Goal: Task Accomplishment & Management: Use online tool/utility

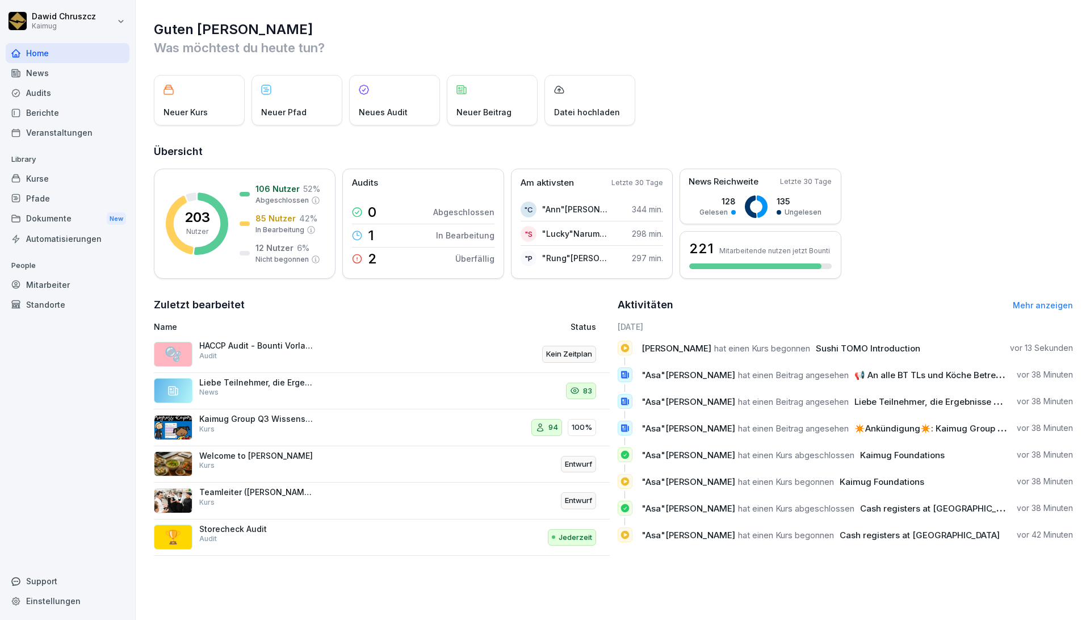
click at [50, 285] on div "Mitarbeiter" at bounding box center [68, 285] width 124 height 20
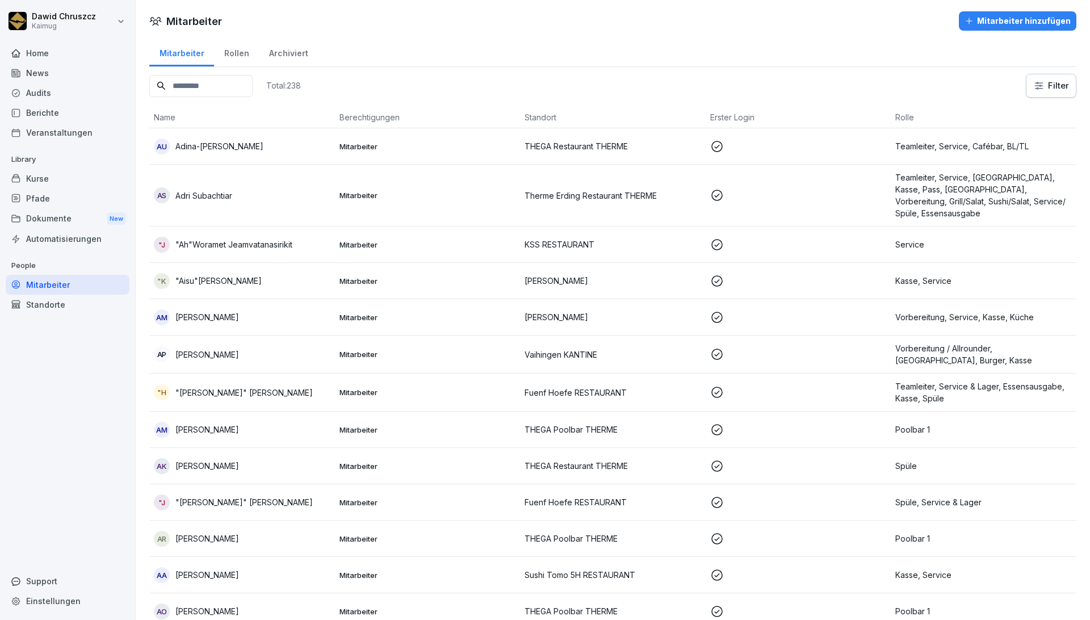
click at [201, 85] on input at bounding box center [200, 86] width 103 height 22
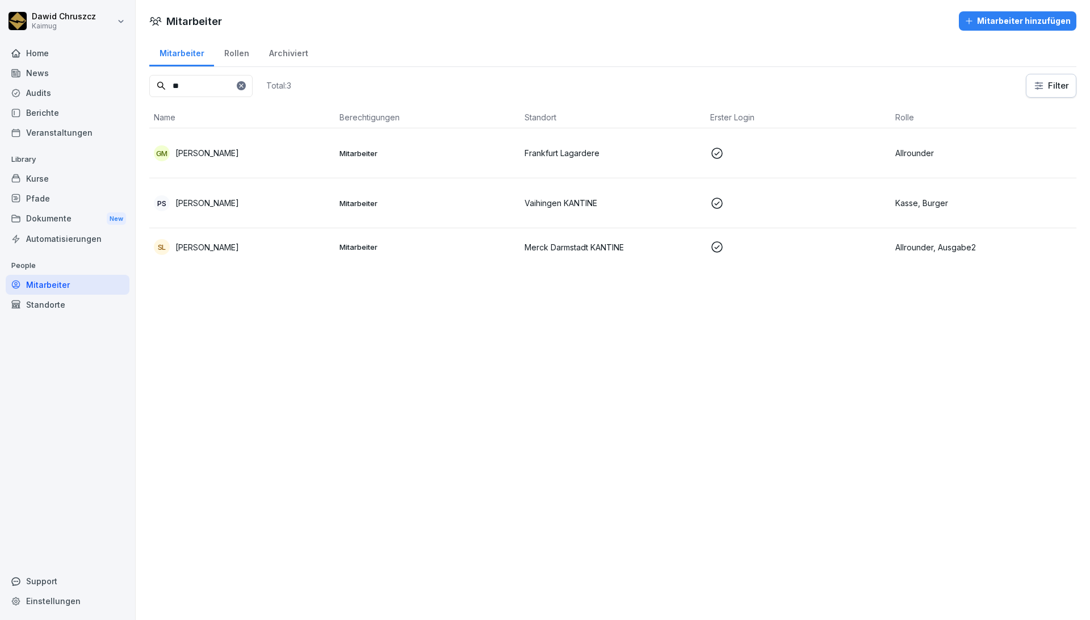
type input "*"
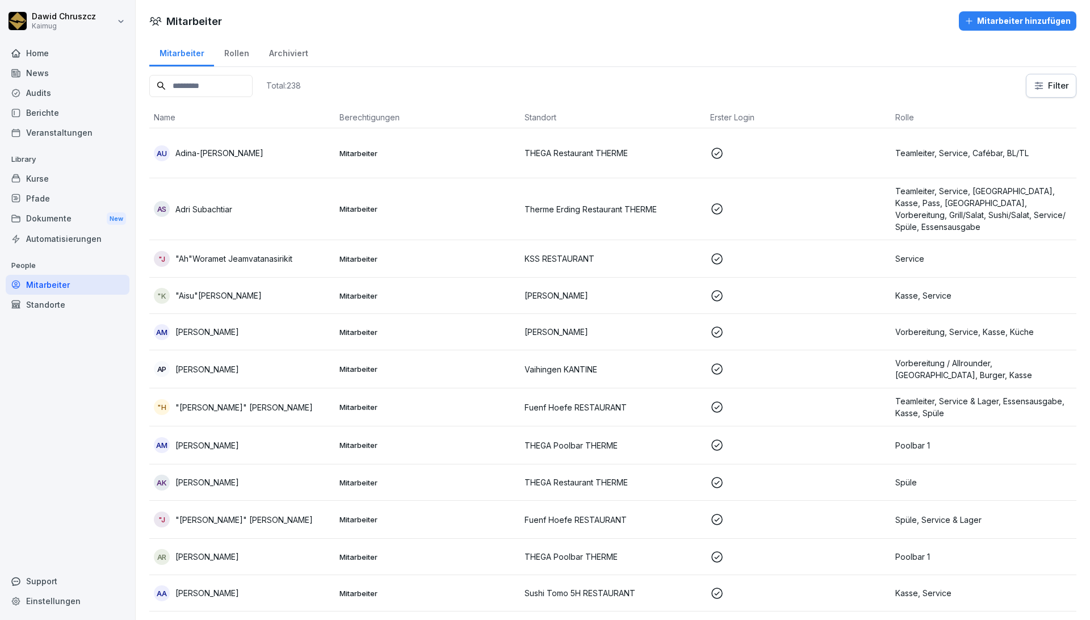
click at [989, 26] on div "Mitarbeiter hinzufügen" at bounding box center [1017, 21] width 106 height 12
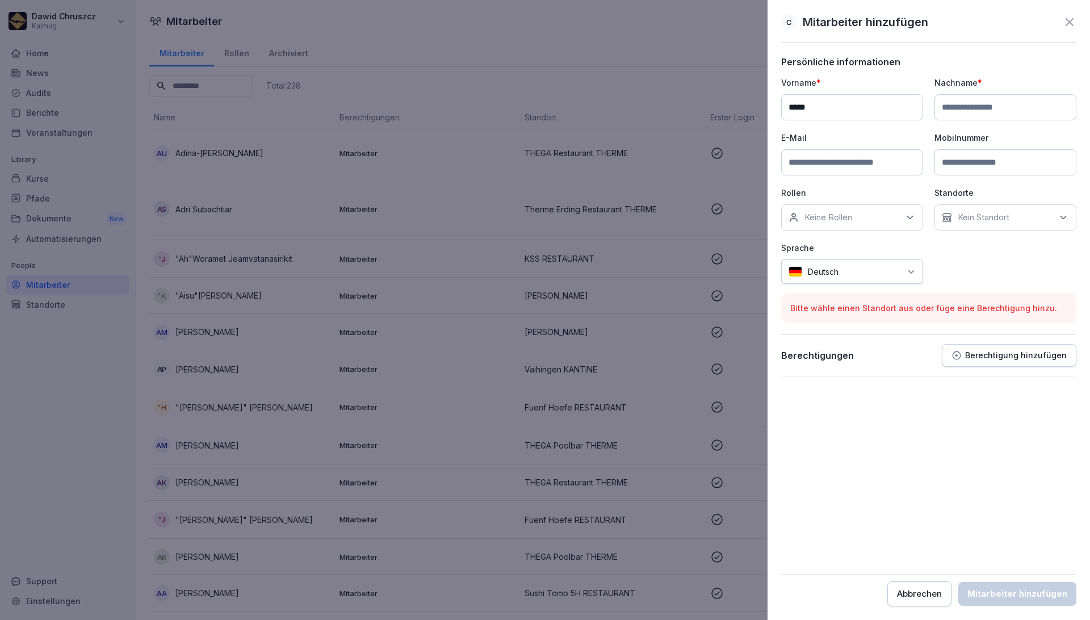
type input "*****"
click at [996, 111] on input at bounding box center [1005, 107] width 142 height 26
type input "******"
click at [872, 159] on input at bounding box center [852, 162] width 142 height 26
click at [1005, 213] on p "Kein Standort" at bounding box center [983, 217] width 52 height 11
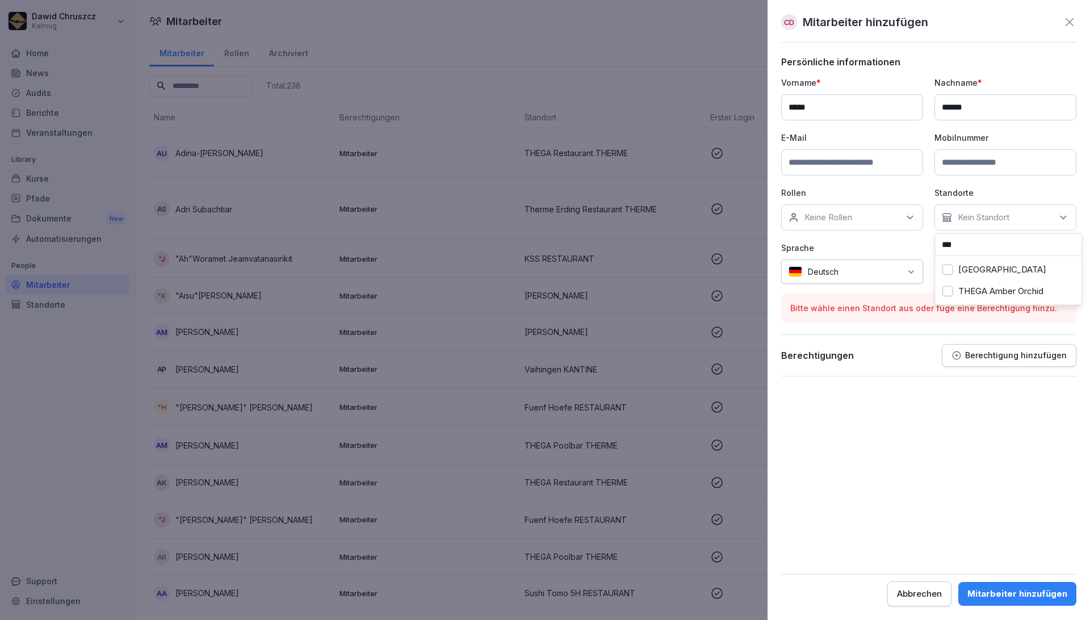
type input "***"
click at [948, 294] on button "THEGA Amber Orchid" at bounding box center [947, 291] width 10 height 10
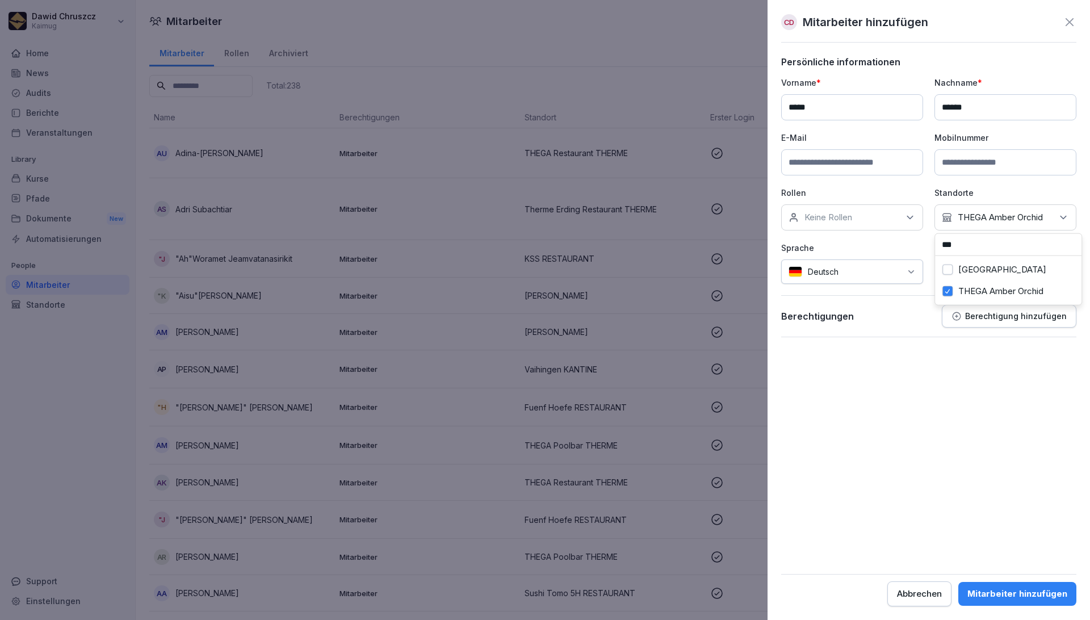
click at [859, 219] on div "Keine Rollen" at bounding box center [852, 217] width 142 height 26
click at [959, 250] on div "Vorname * ***** Nachname * ****** E-Mail Mobilnummer Rollen Keine Rollen 0 Allr…" at bounding box center [928, 180] width 295 height 207
click at [830, 162] on input at bounding box center [852, 162] width 142 height 26
type input "**********"
click at [950, 259] on div "**********" at bounding box center [928, 180] width 295 height 207
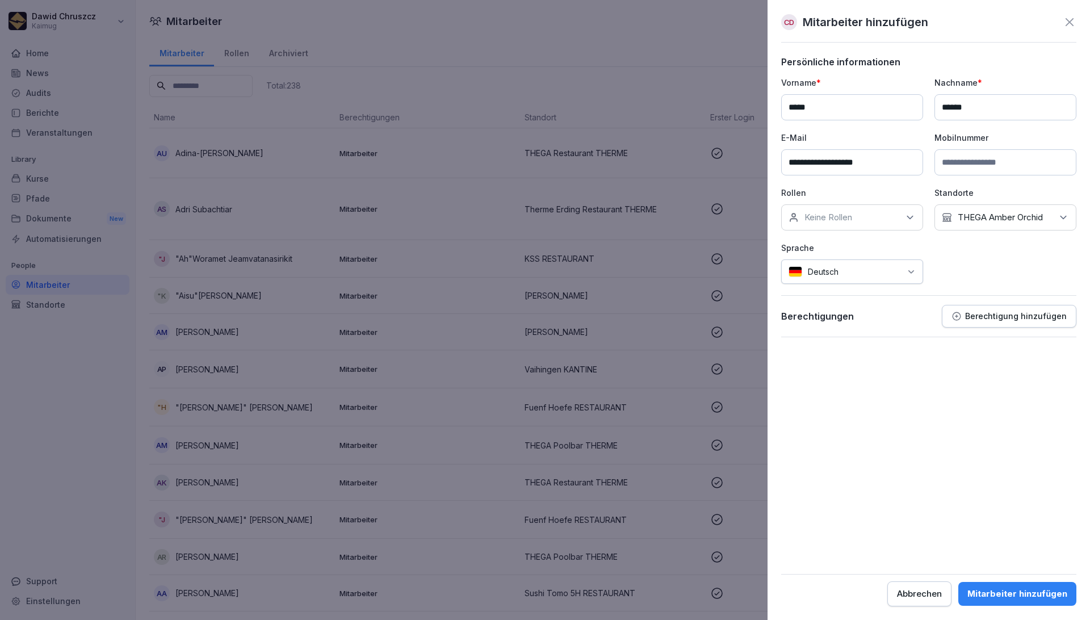
click at [1016, 591] on div "Mitarbeiter hinzufügen" at bounding box center [1017, 593] width 100 height 12
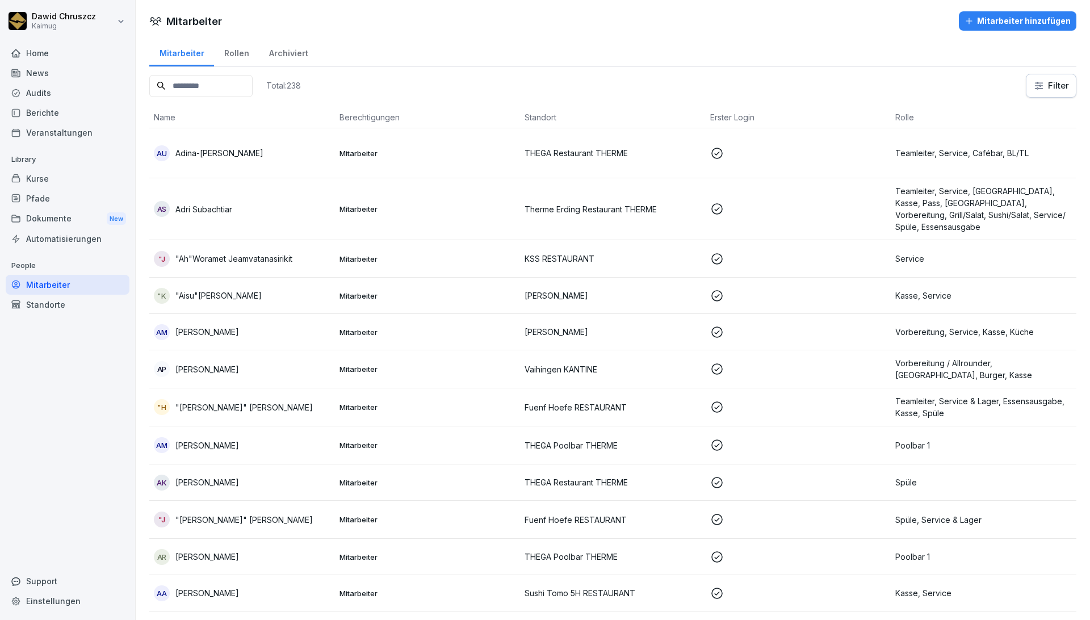
click at [228, 83] on input at bounding box center [200, 86] width 103 height 22
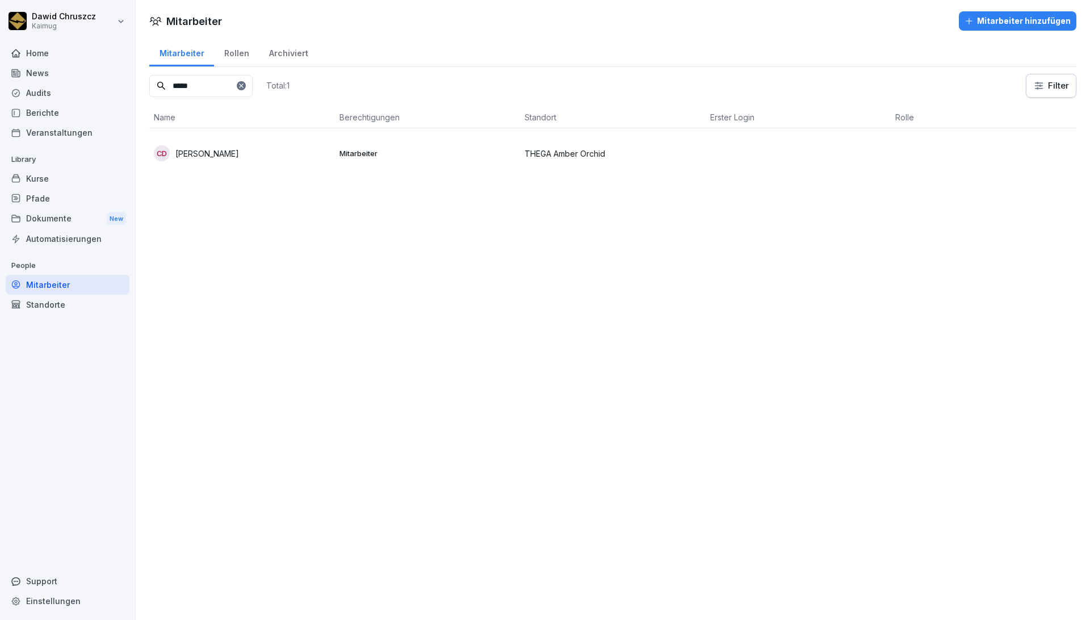
type input "*****"
click at [230, 157] on div "CD [PERSON_NAME]" at bounding box center [242, 153] width 177 height 16
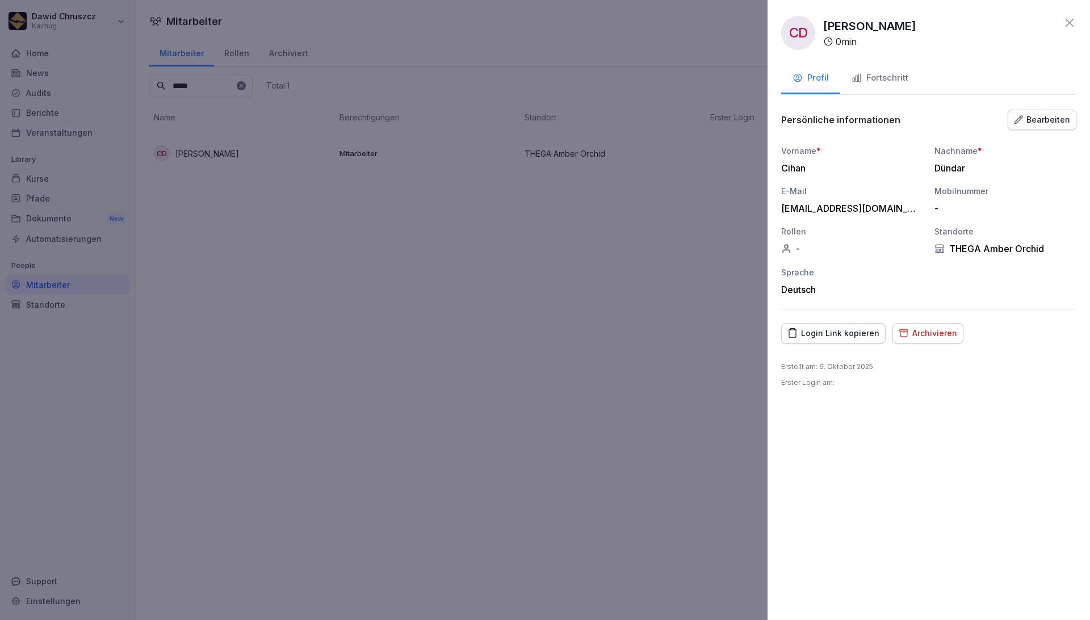
click at [870, 83] on div "Fortschritt" at bounding box center [879, 78] width 57 height 13
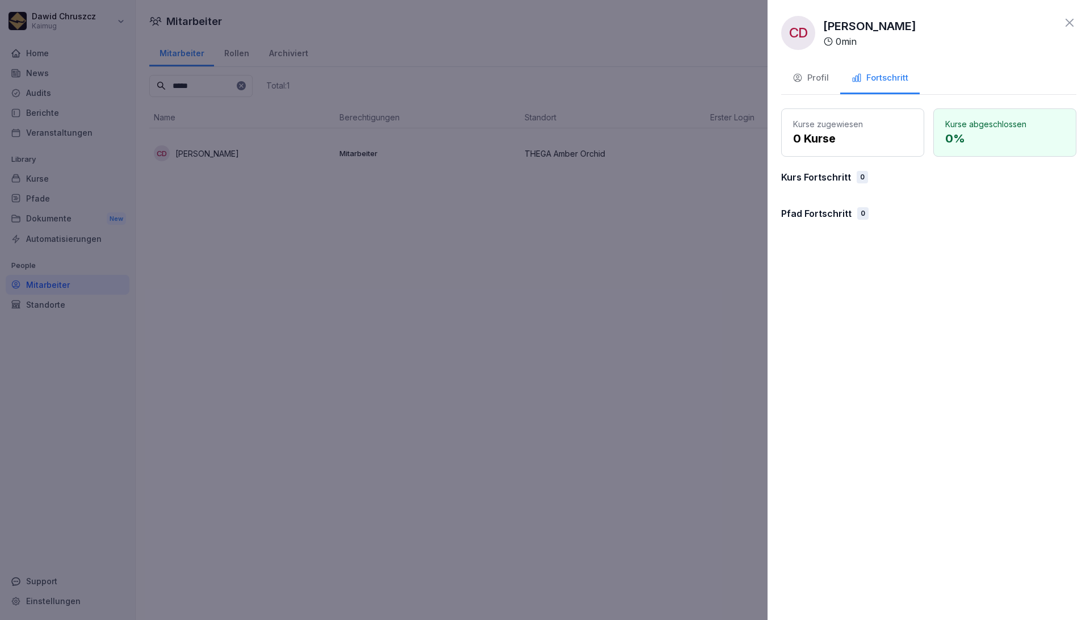
click at [814, 78] on div "Profil" at bounding box center [810, 78] width 36 height 13
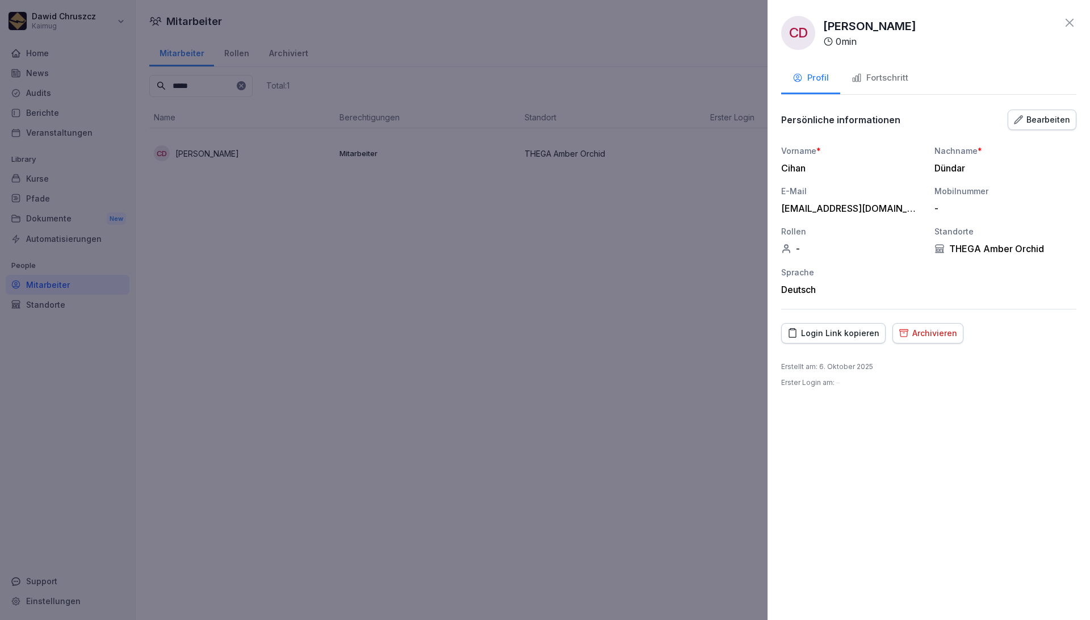
click at [1053, 114] on div "Bearbeiten" at bounding box center [1042, 120] width 56 height 12
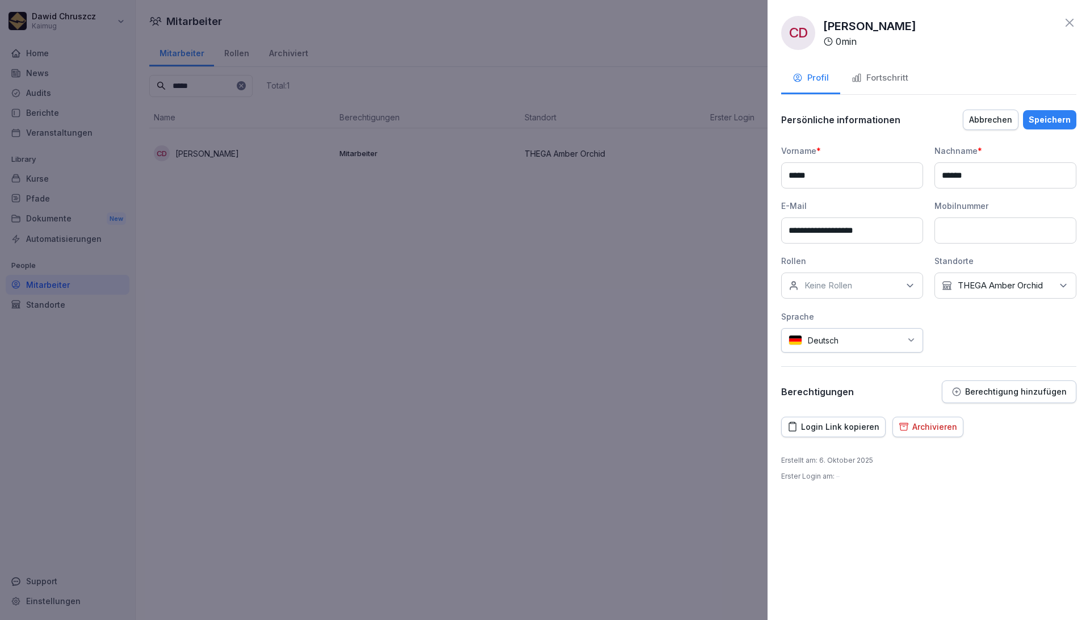
click at [901, 278] on div "Keine Rollen" at bounding box center [852, 285] width 142 height 26
click at [813, 313] on input at bounding box center [854, 312] width 146 height 22
type input "*"
click at [663, 313] on div at bounding box center [545, 310] width 1090 height 620
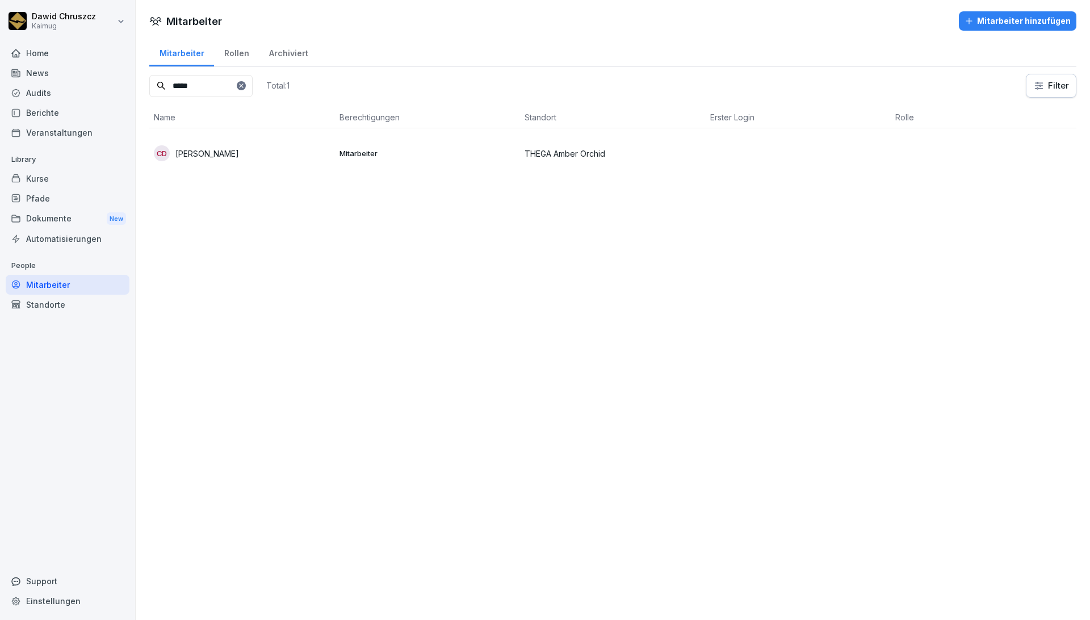
click at [61, 201] on div "Pfade" at bounding box center [68, 198] width 124 height 20
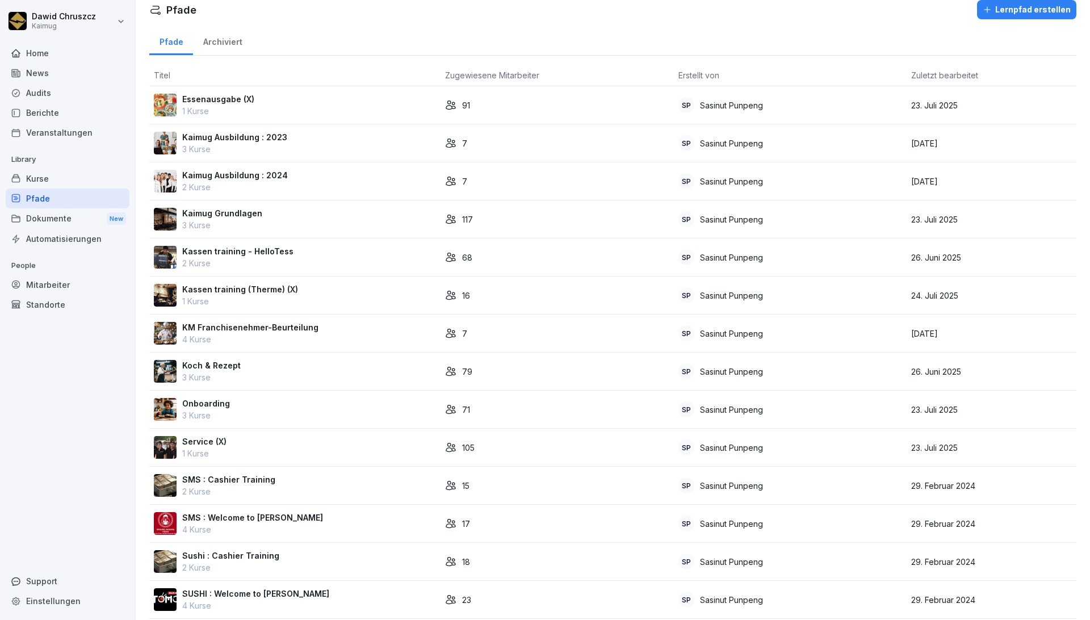
scroll to position [5, 0]
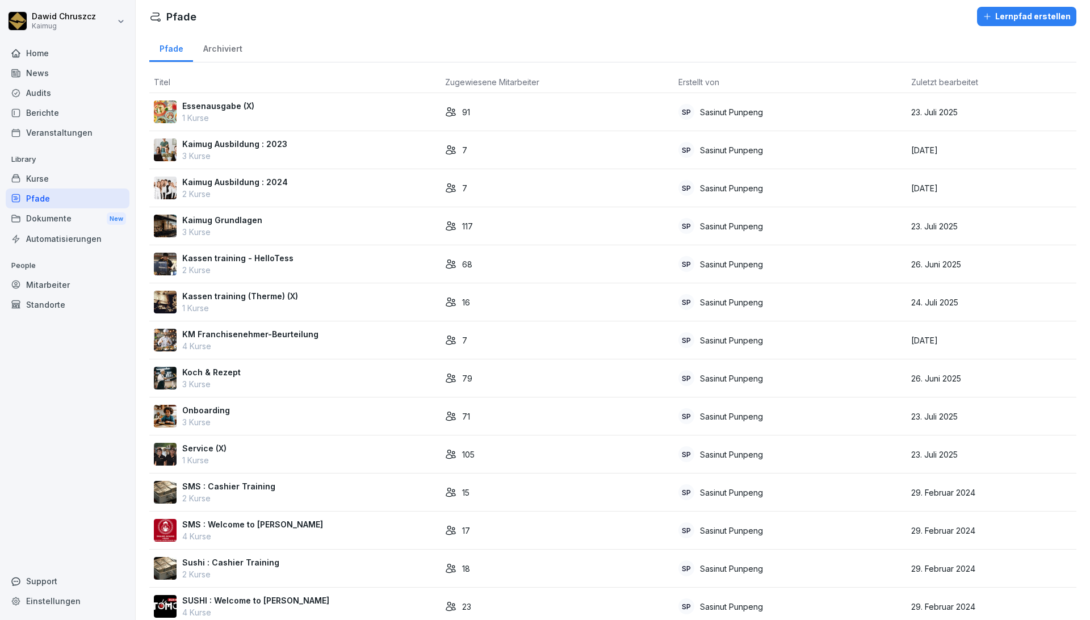
click at [39, 177] on div "Kurse" at bounding box center [68, 179] width 124 height 20
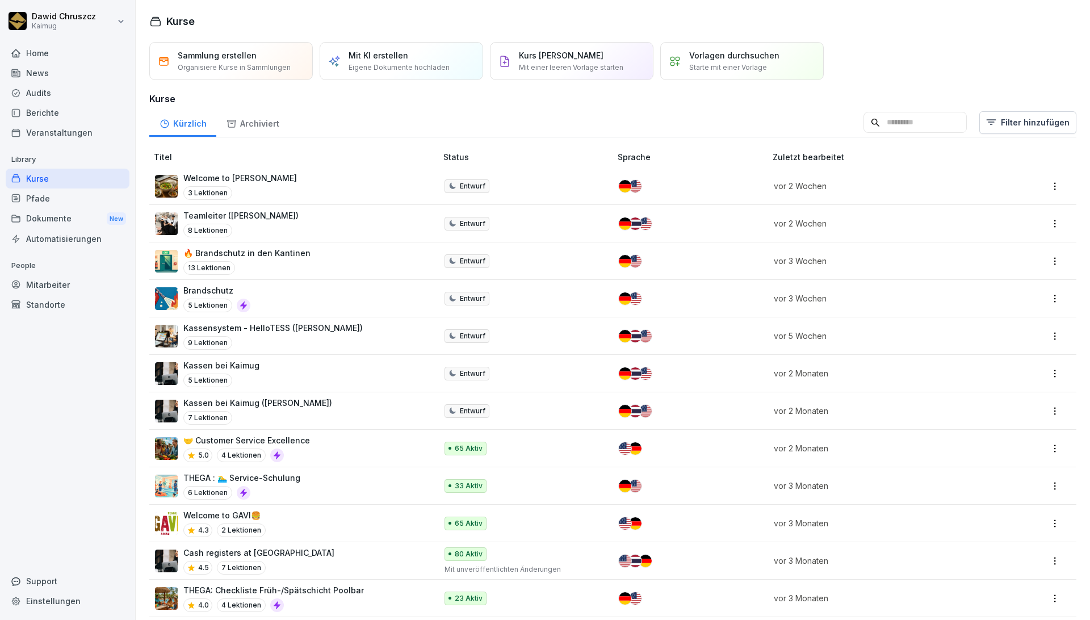
click at [863, 120] on input at bounding box center [914, 123] width 103 height 22
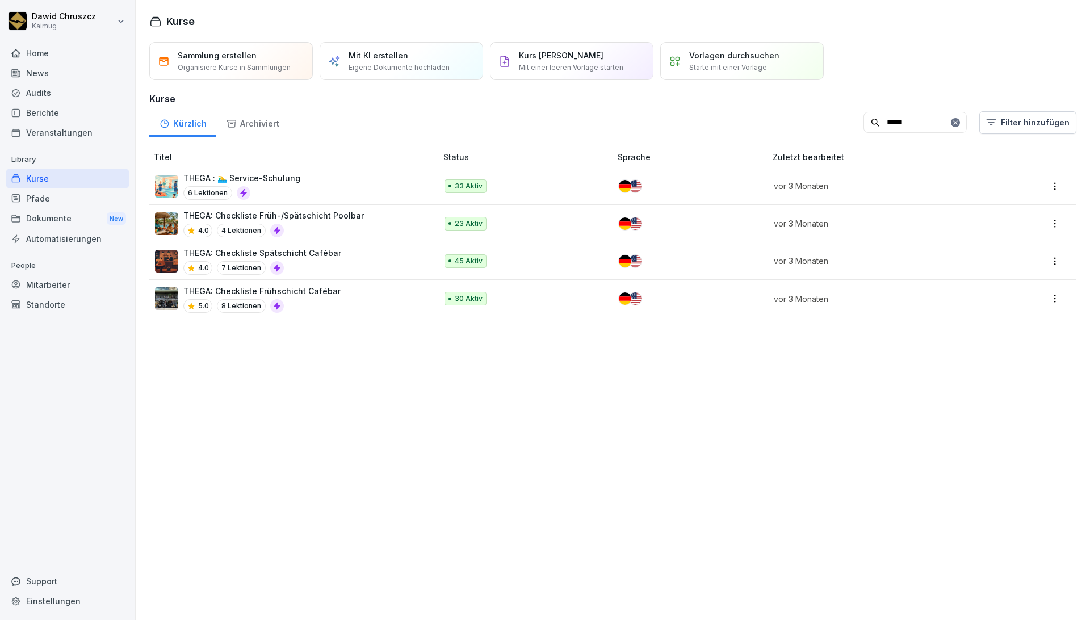
drag, startPoint x: 901, startPoint y: 123, endPoint x: 803, endPoint y: 119, distance: 97.7
click at [803, 119] on div "Kürzlich Archiviert ***** Filter hinzufügen" at bounding box center [612, 123] width 927 height 30
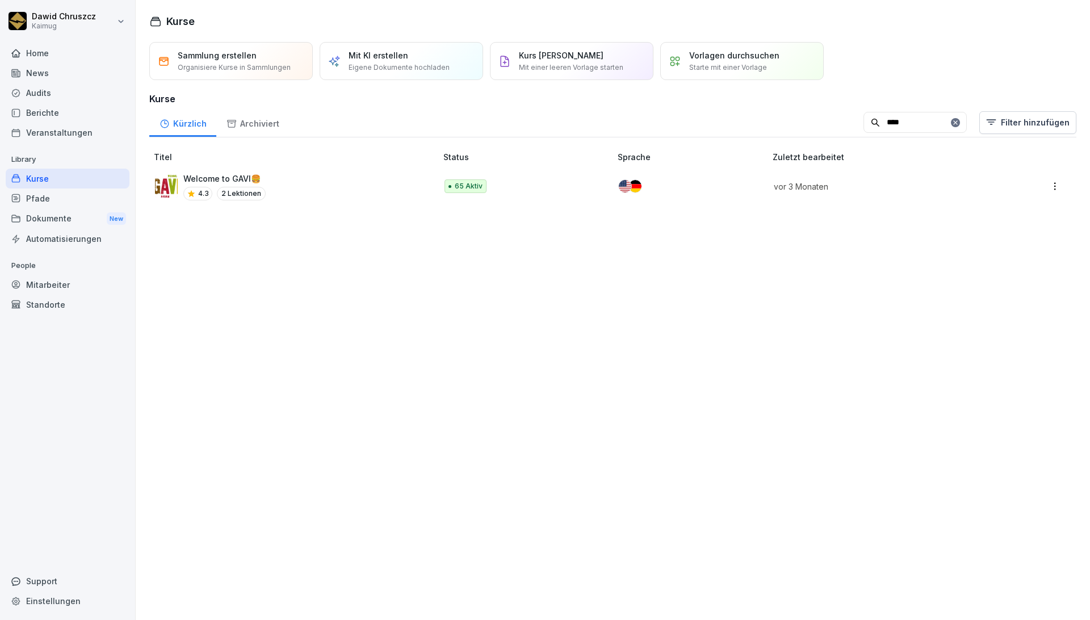
type input "****"
click at [291, 175] on div "Welcome to GAVI🍔​ 4.3 2 Lektionen" at bounding box center [290, 187] width 270 height 28
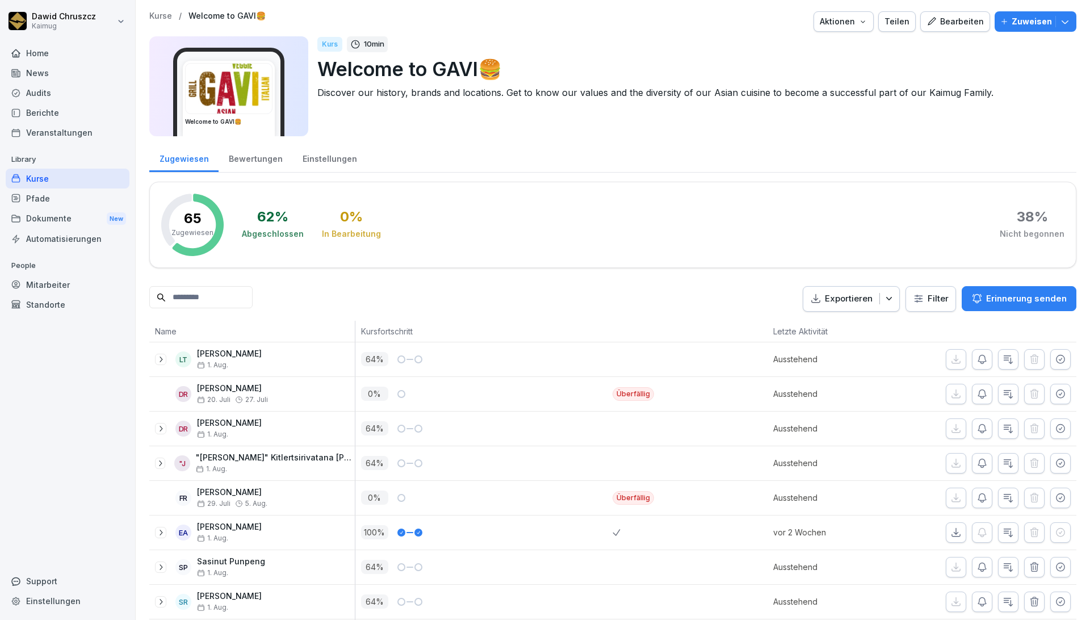
click at [1015, 22] on p "Zuweisen" at bounding box center [1031, 21] width 40 height 12
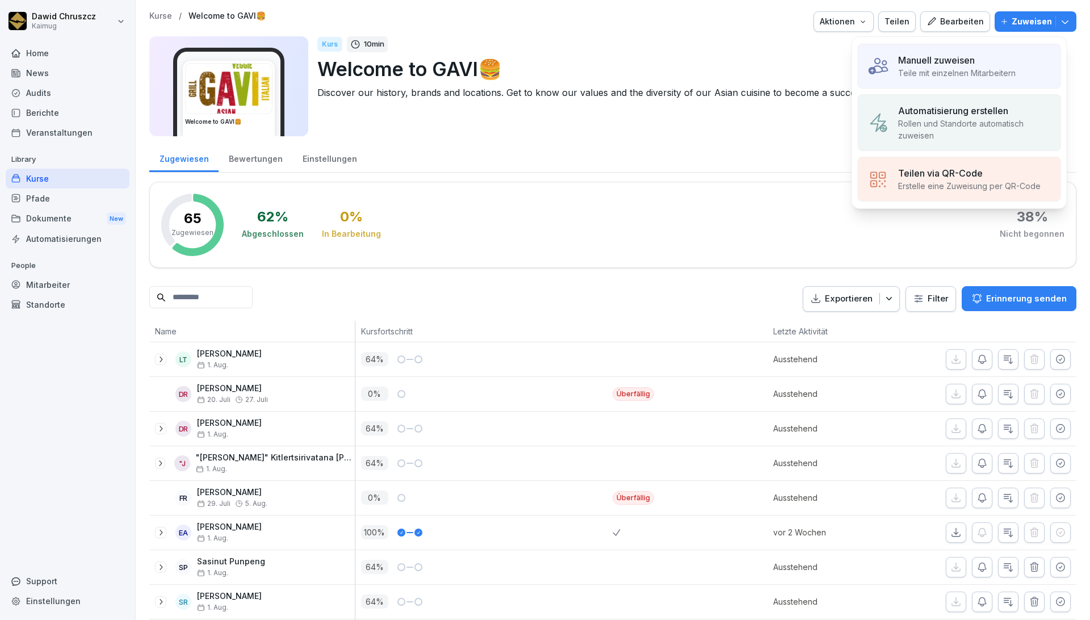
click at [989, 49] on div "Manuell zuweisen Teile mit einzelnen Mitarbeitern" at bounding box center [959, 66] width 203 height 45
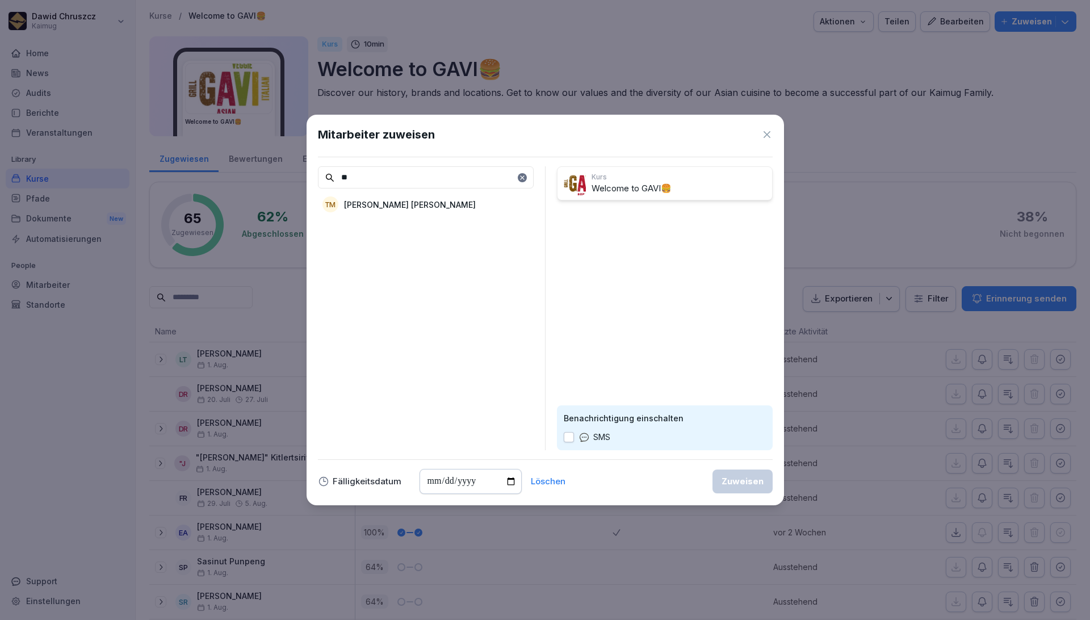
type input "*"
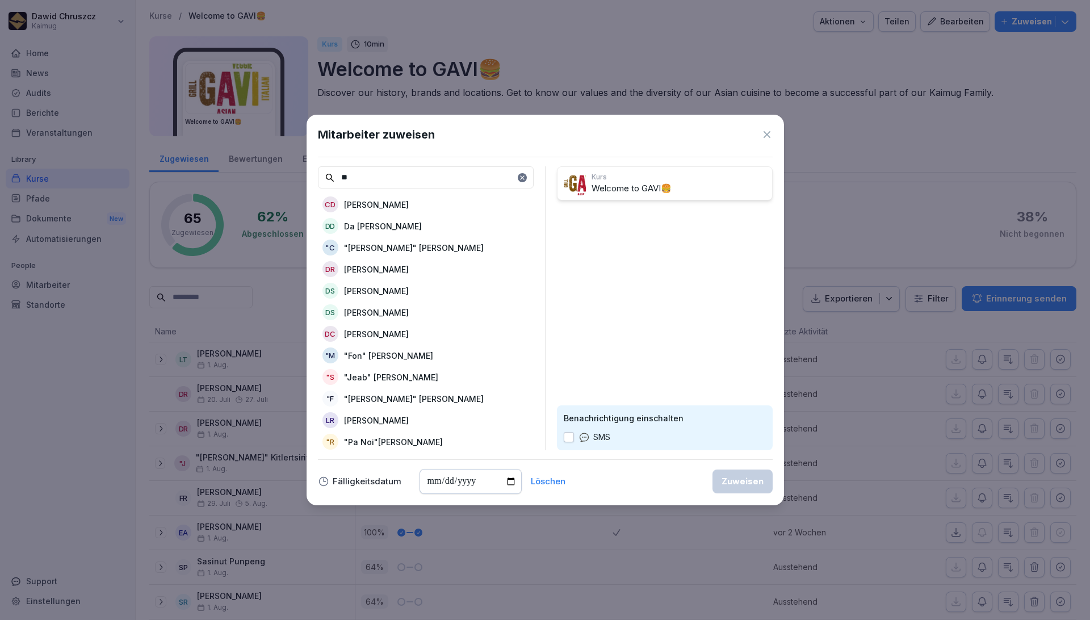
type input "*"
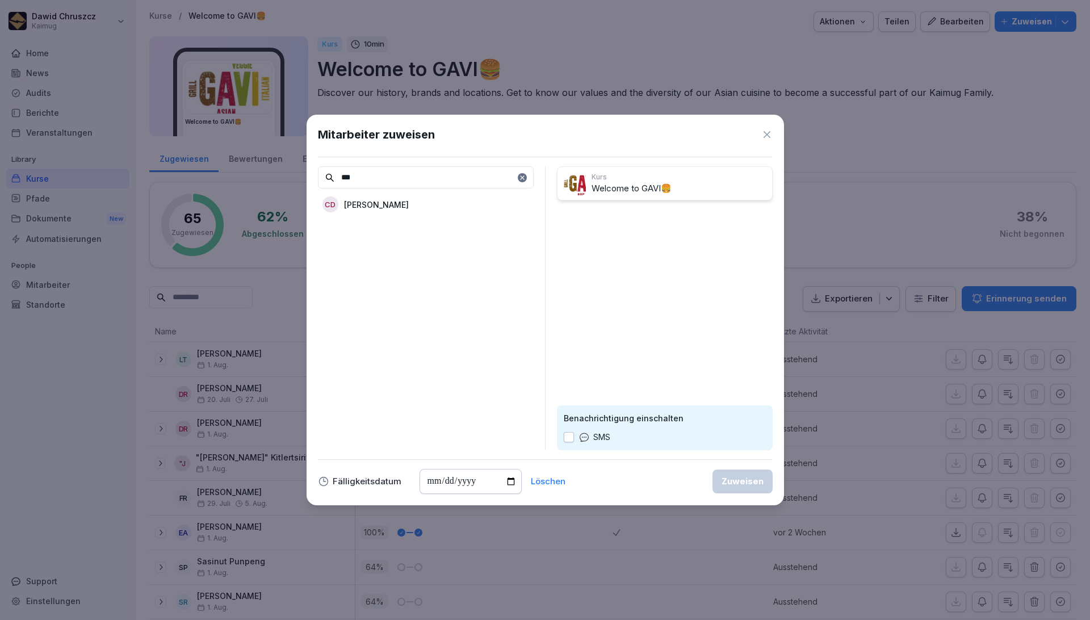
type input "***"
click at [389, 198] on div "CD [PERSON_NAME]" at bounding box center [426, 204] width 216 height 20
click at [506, 480] on input "date" at bounding box center [470, 481] width 102 height 25
type input "**********"
click at [740, 476] on div "Zuweisen" at bounding box center [742, 481] width 42 height 12
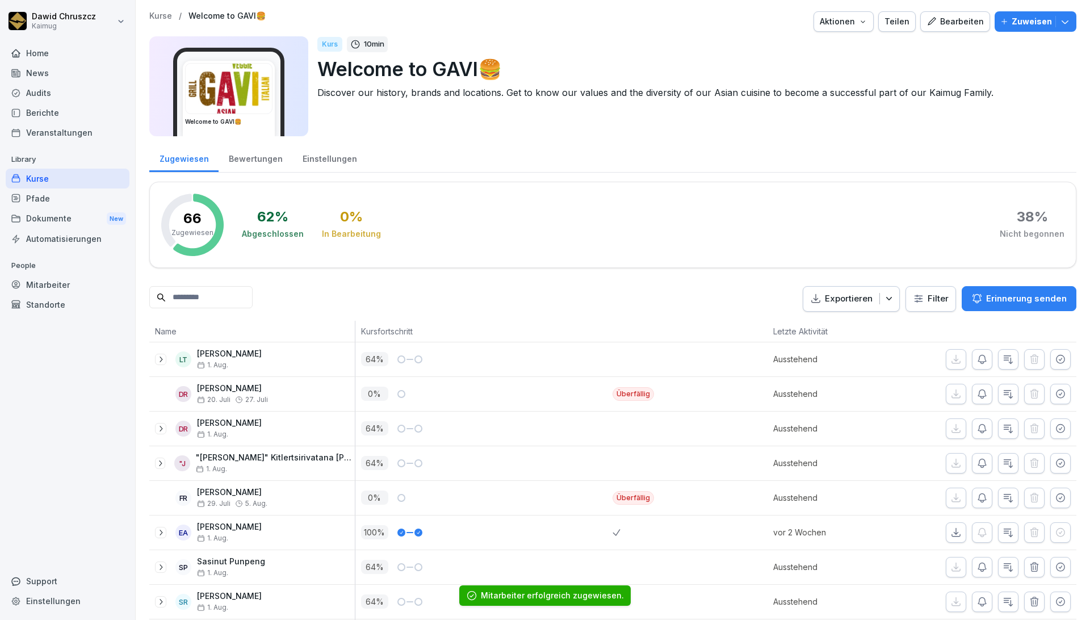
click at [89, 304] on div "Standorte" at bounding box center [68, 305] width 124 height 20
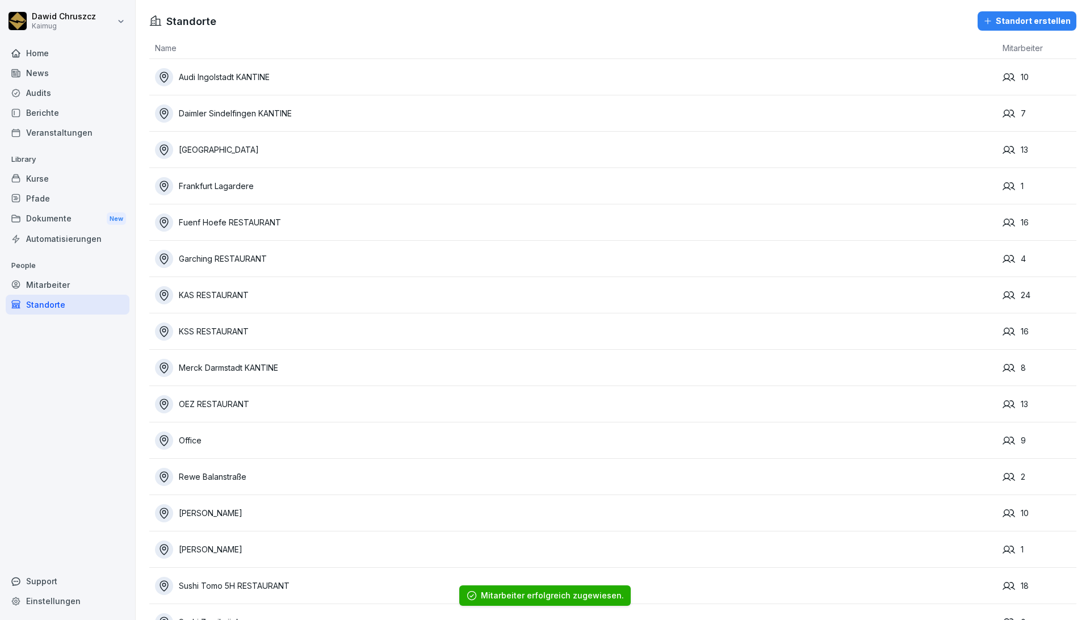
click at [44, 284] on div "Mitarbeiter" at bounding box center [68, 285] width 124 height 20
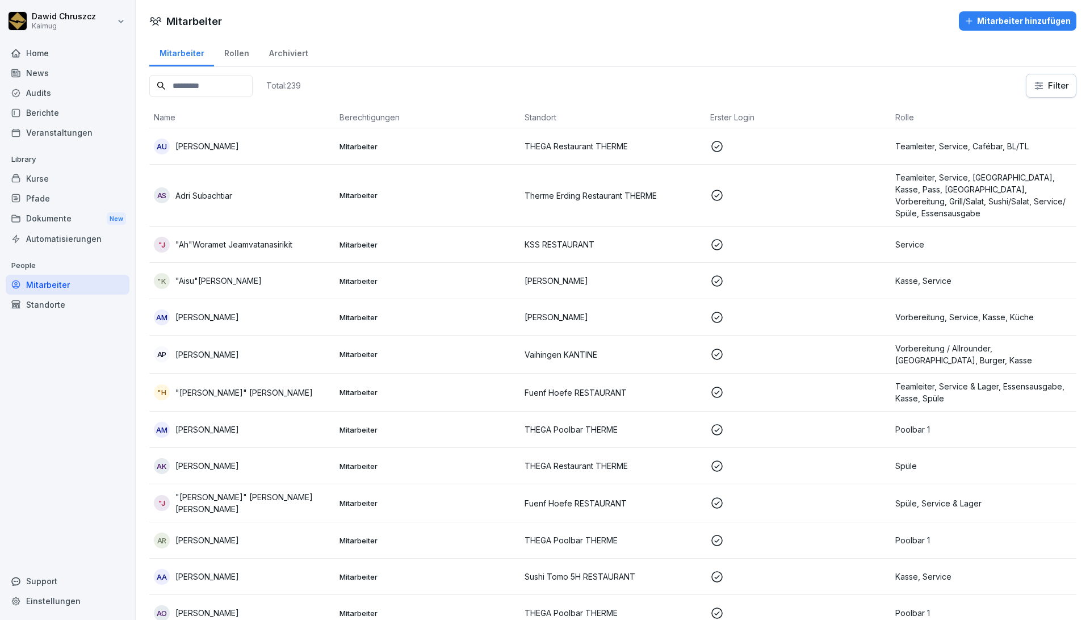
click at [184, 86] on input at bounding box center [200, 86] width 103 height 22
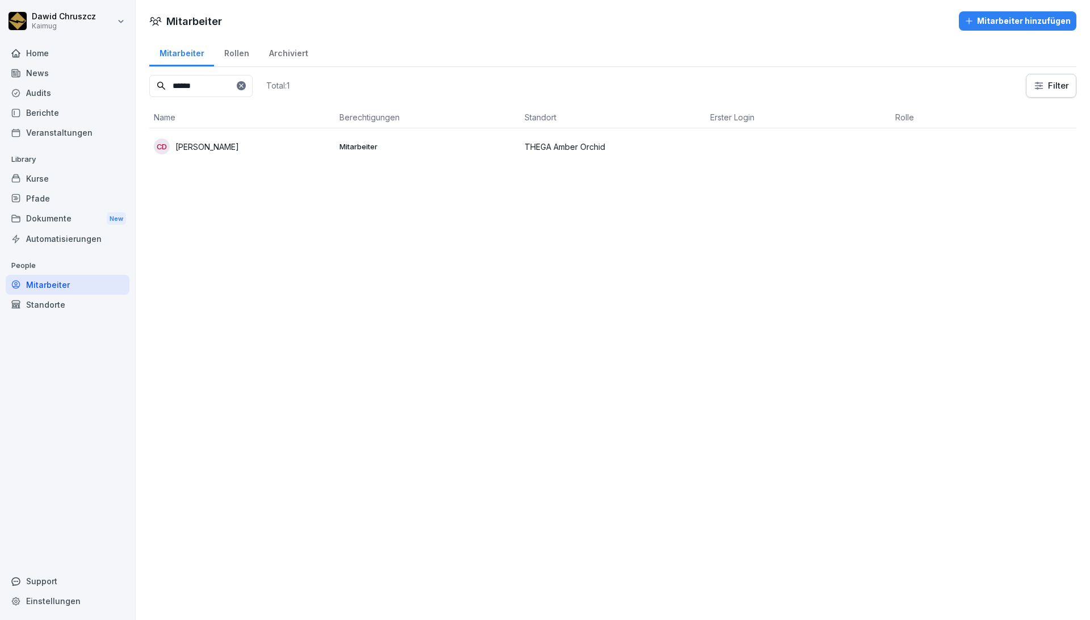
type input "******"
click at [655, 162] on td "THEGA Amber Orchid" at bounding box center [613, 146] width 186 height 36
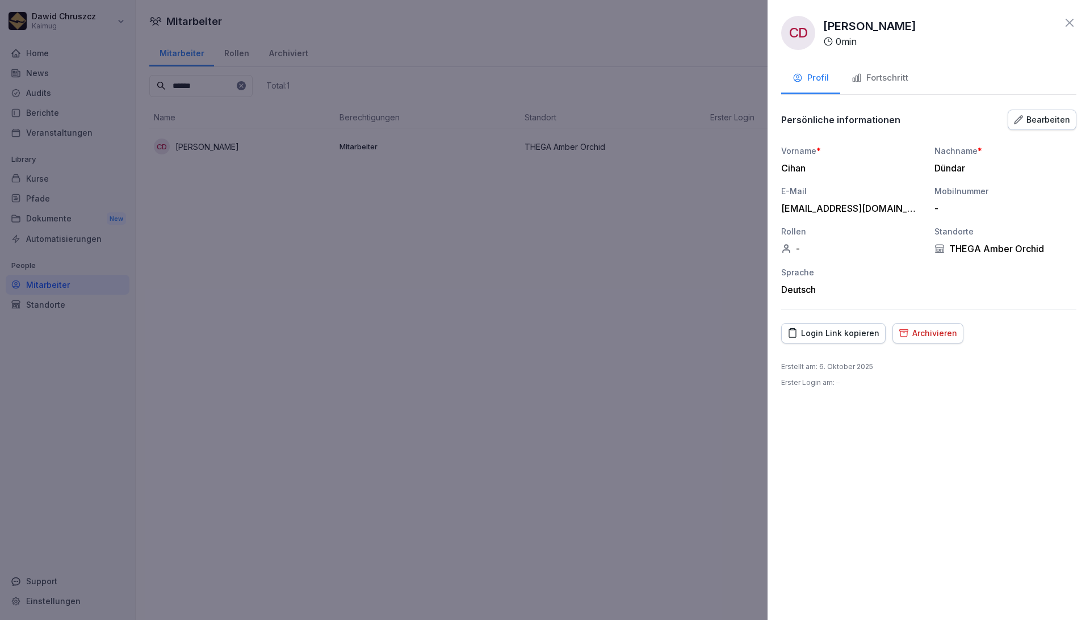
click at [826, 327] on div "Login Link kopieren" at bounding box center [833, 333] width 92 height 12
click at [1074, 20] on icon at bounding box center [1069, 23] width 14 height 14
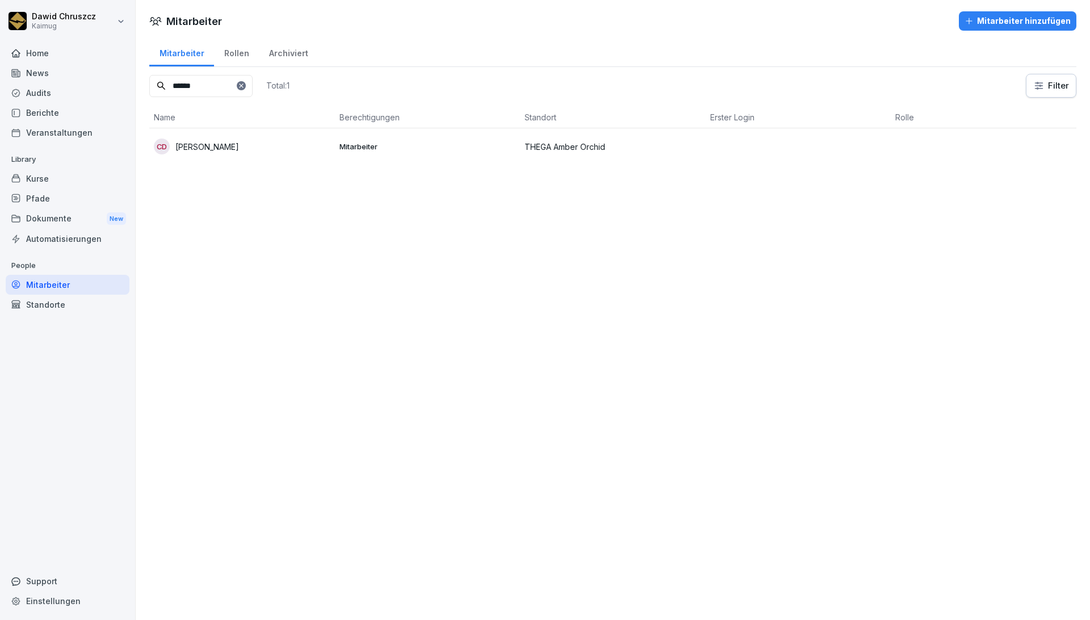
click at [39, 94] on div "Audits" at bounding box center [68, 93] width 124 height 20
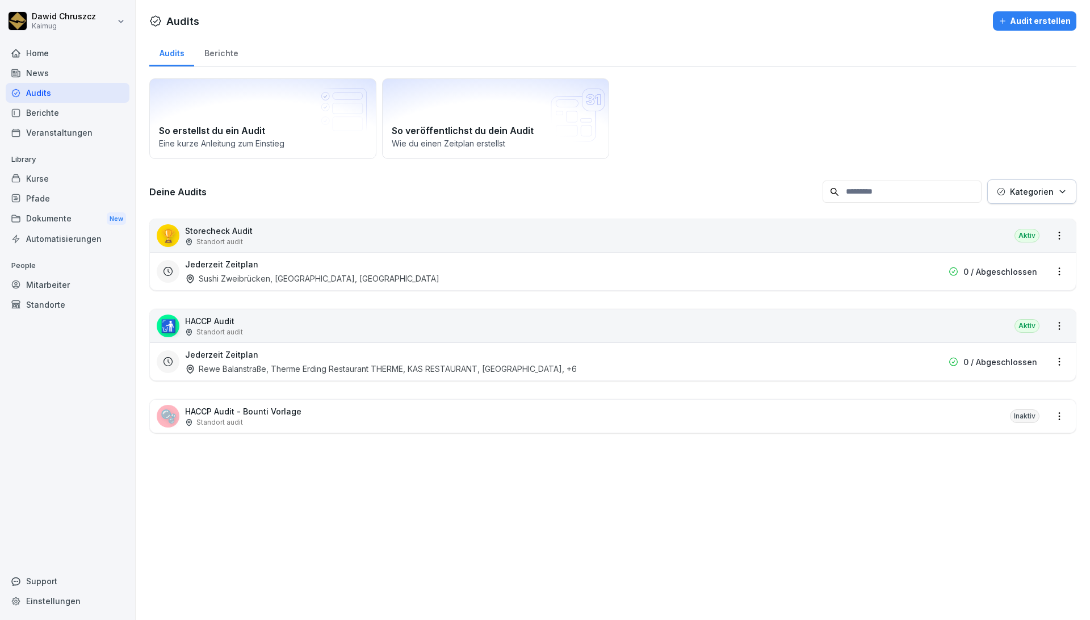
click at [290, 410] on p "HACCP Audit - Bounti Vorlage" at bounding box center [243, 411] width 116 height 12
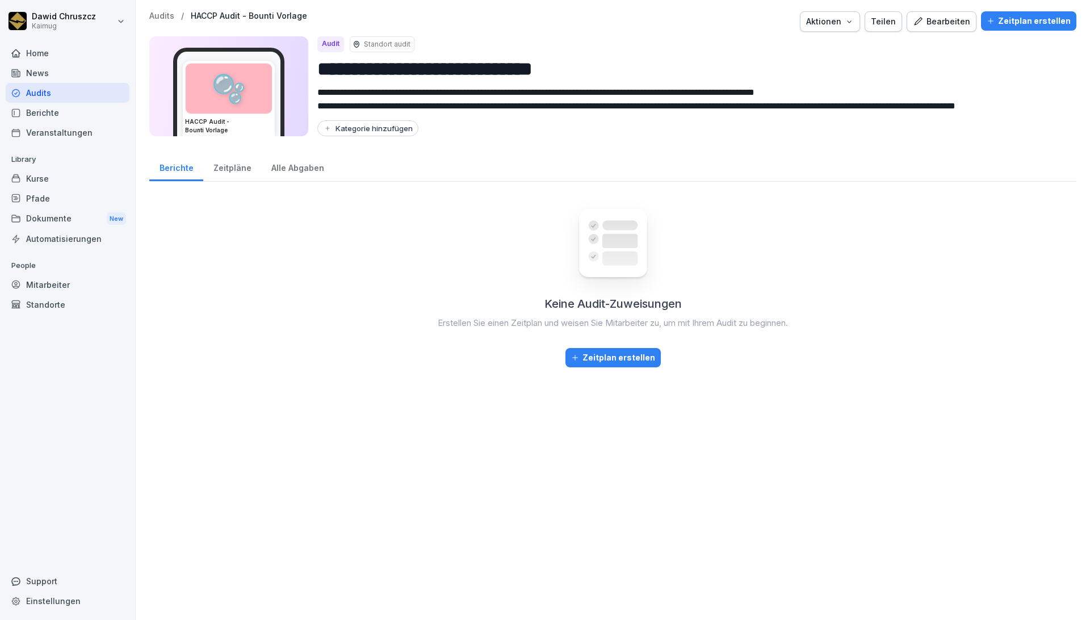
click at [230, 161] on div "Zeitpläne" at bounding box center [232, 166] width 58 height 29
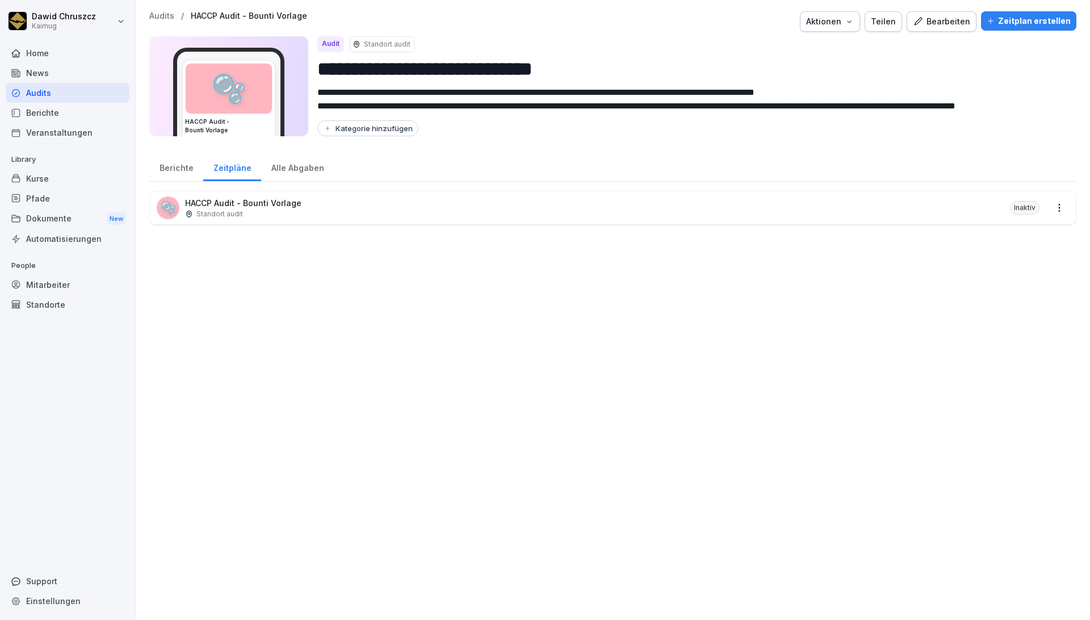
click at [278, 198] on p "HACCP Audit - Bounti Vorlage" at bounding box center [243, 203] width 116 height 12
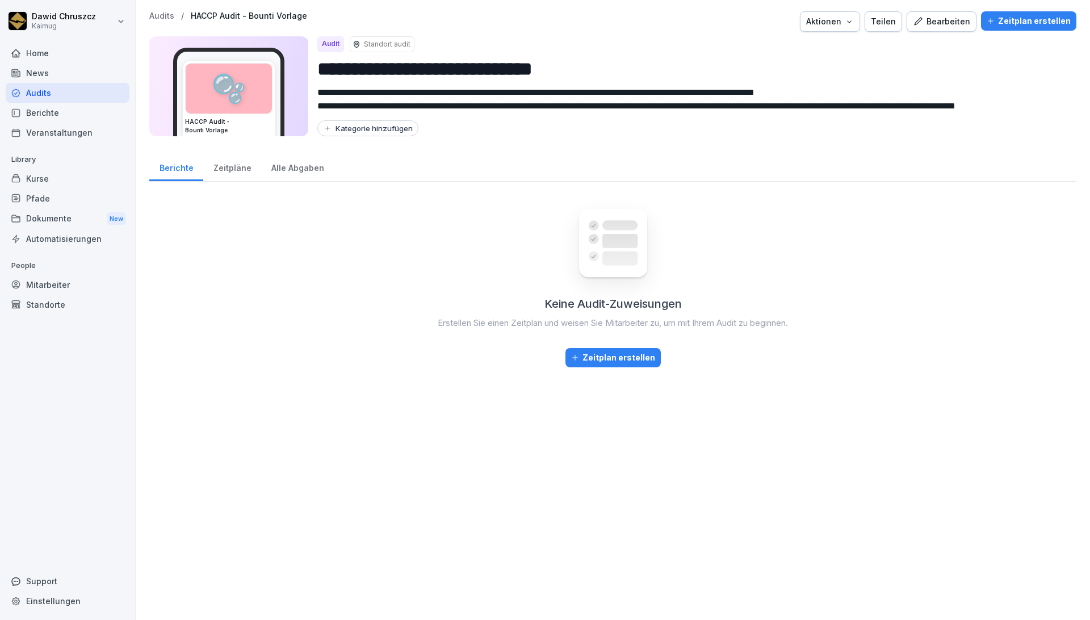
click at [293, 166] on div "Alle Abgaben" at bounding box center [297, 166] width 73 height 29
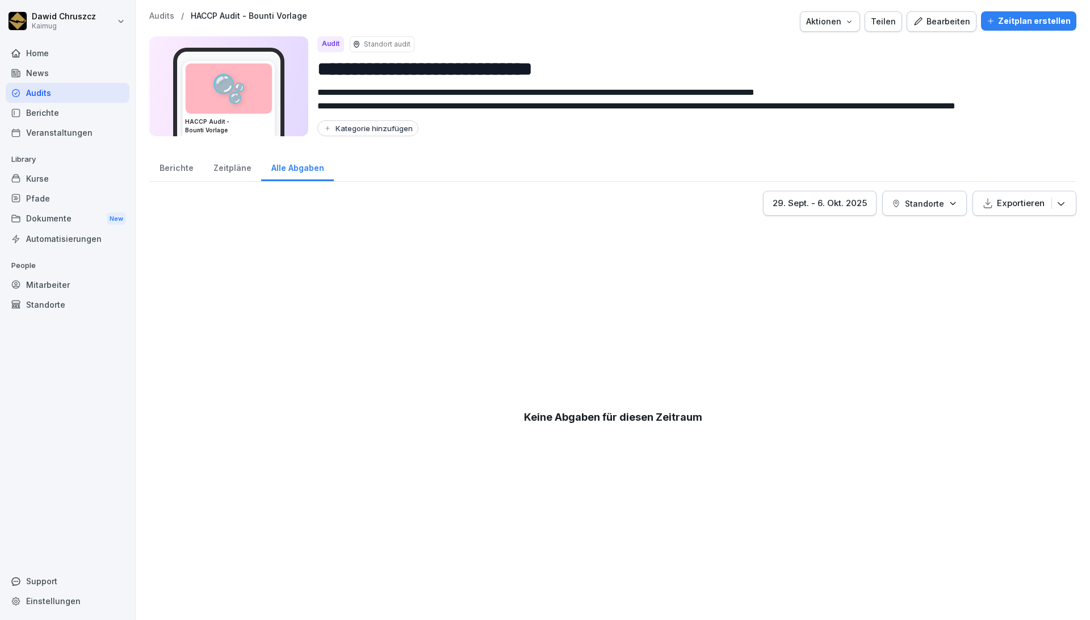
click at [240, 166] on div "Zeitpläne" at bounding box center [232, 166] width 58 height 29
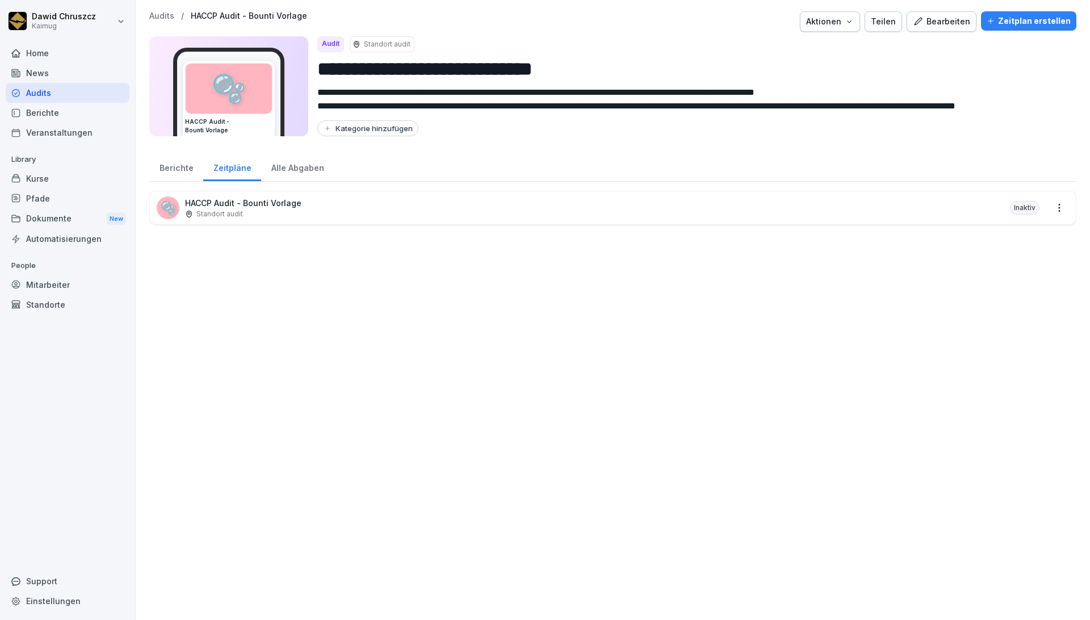
click at [175, 166] on div "Berichte" at bounding box center [176, 166] width 54 height 29
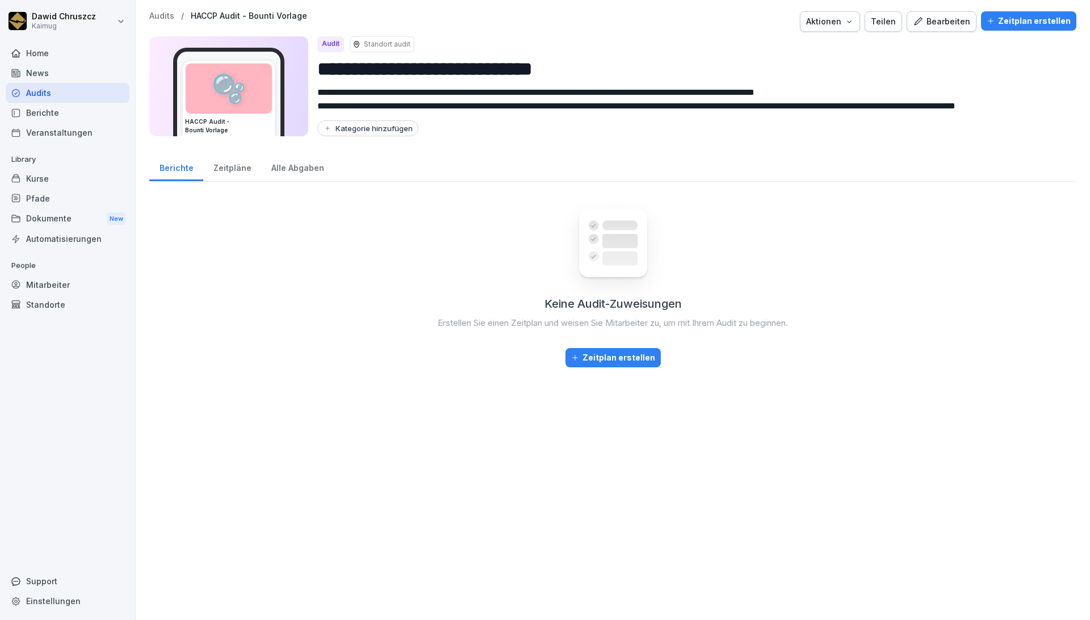
click at [64, 95] on div "Audits" at bounding box center [68, 93] width 124 height 20
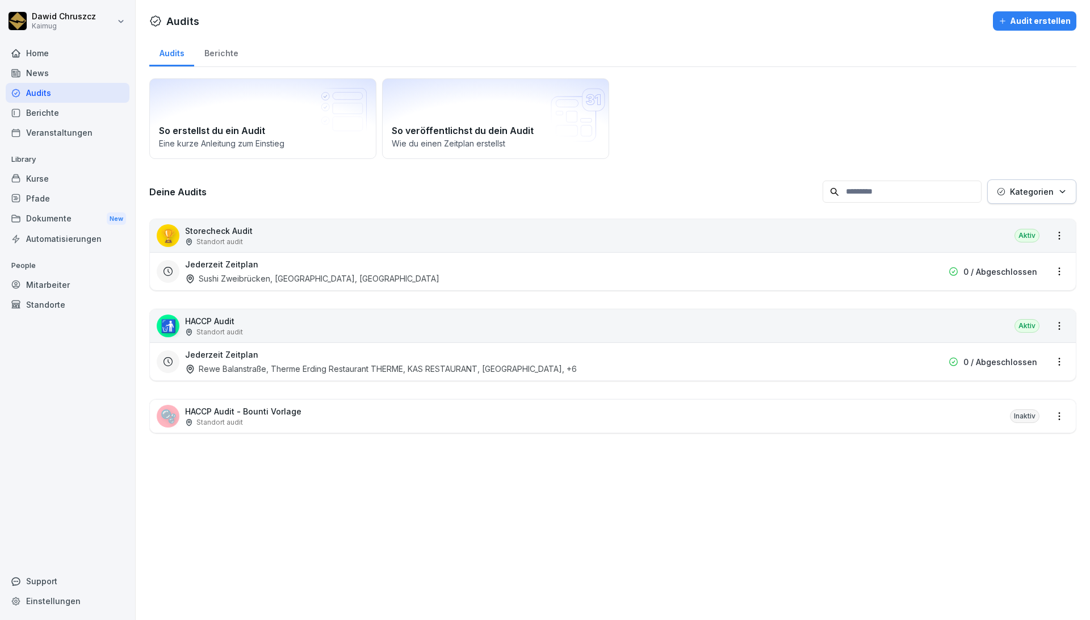
click at [232, 56] on div "Berichte" at bounding box center [221, 51] width 54 height 29
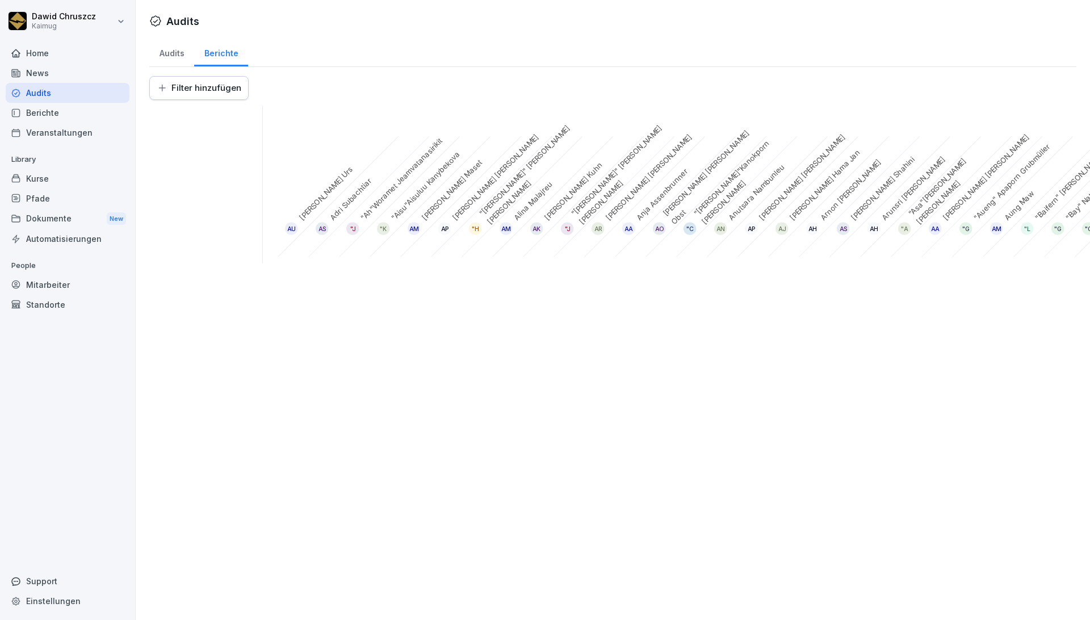
click at [175, 56] on div "Audits" at bounding box center [171, 51] width 45 height 29
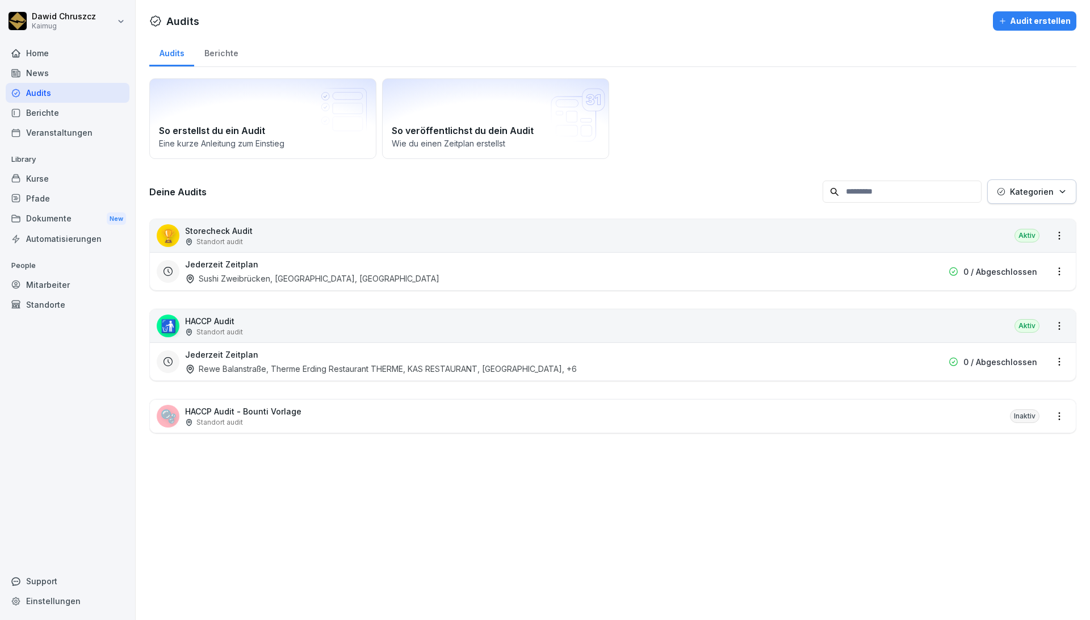
click at [316, 353] on div "Jederzeit Zeitplan Rewe Balanstraße, Therme Erding Restaurant THERME, KAS RESTA…" at bounding box center [540, 361] width 710 height 26
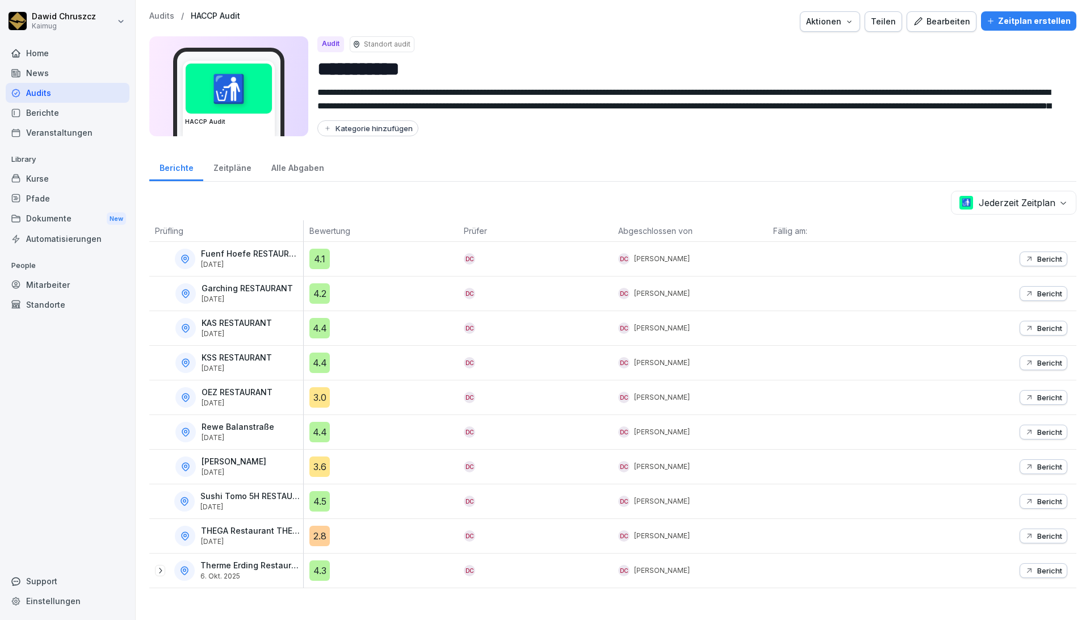
click at [1037, 568] on p "Bericht" at bounding box center [1049, 570] width 25 height 9
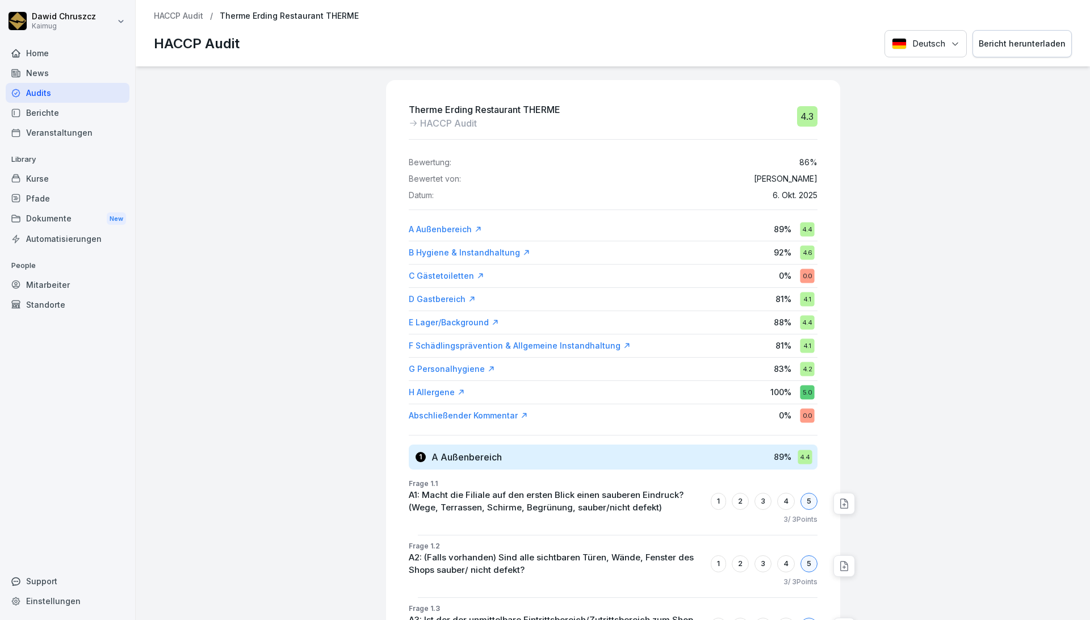
click at [993, 40] on div "Bericht herunterladen" at bounding box center [1021, 43] width 87 height 12
